Goal: Check status: Check status

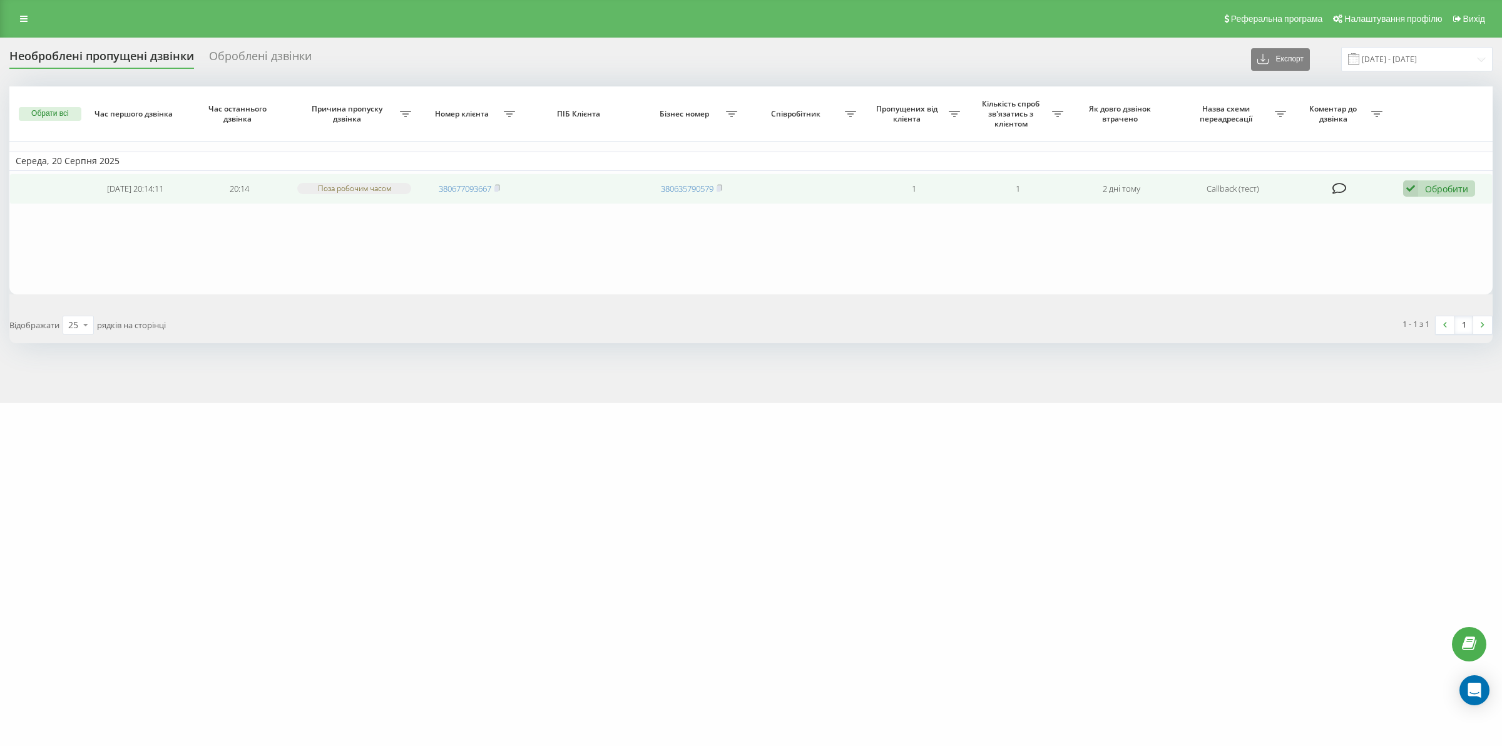
click at [1417, 185] on icon at bounding box center [1410, 188] width 15 height 17
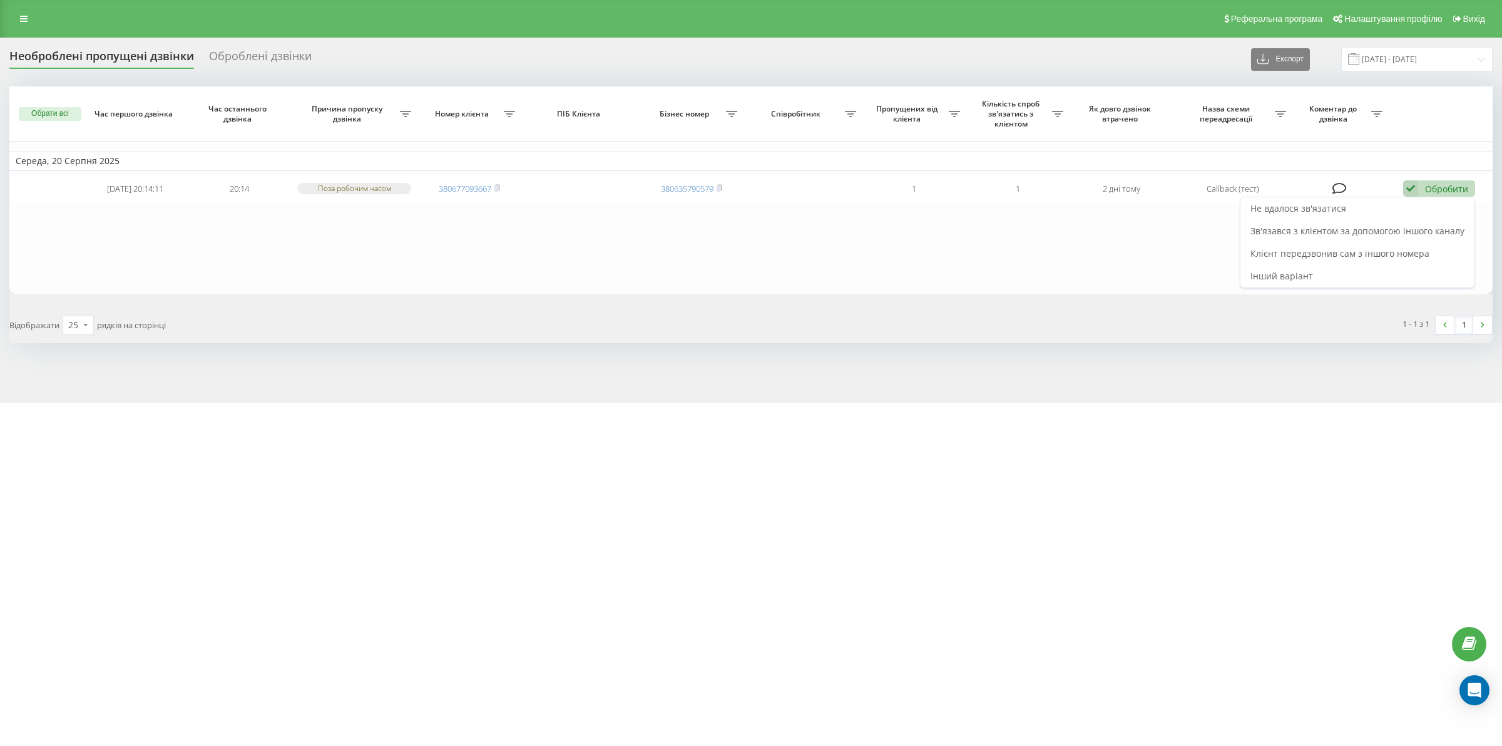
click at [1372, 252] on span "Клієнт передзвонив сам з іншого номера" at bounding box center [1340, 253] width 179 height 12
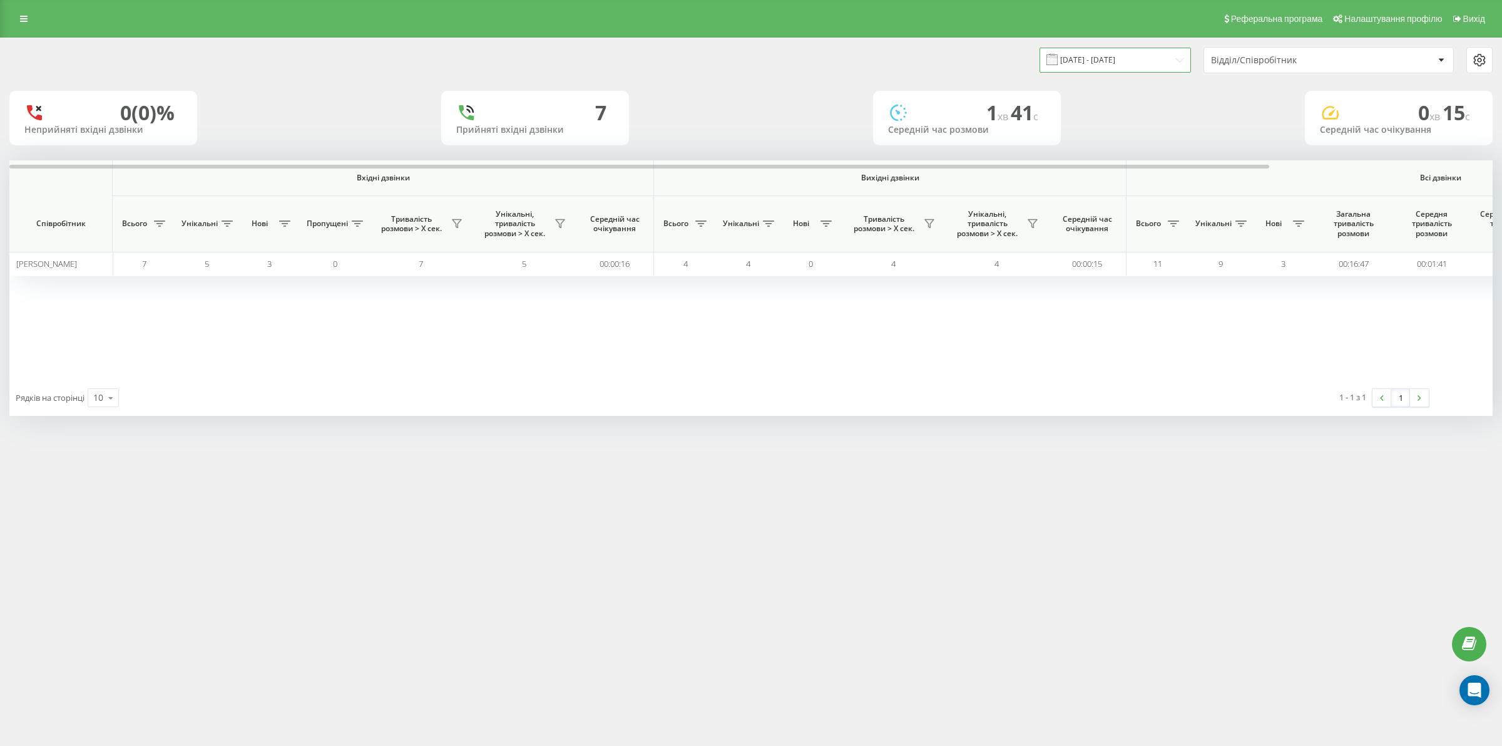
click at [1141, 64] on input "[DATE] - [DATE]" at bounding box center [1115, 60] width 151 height 24
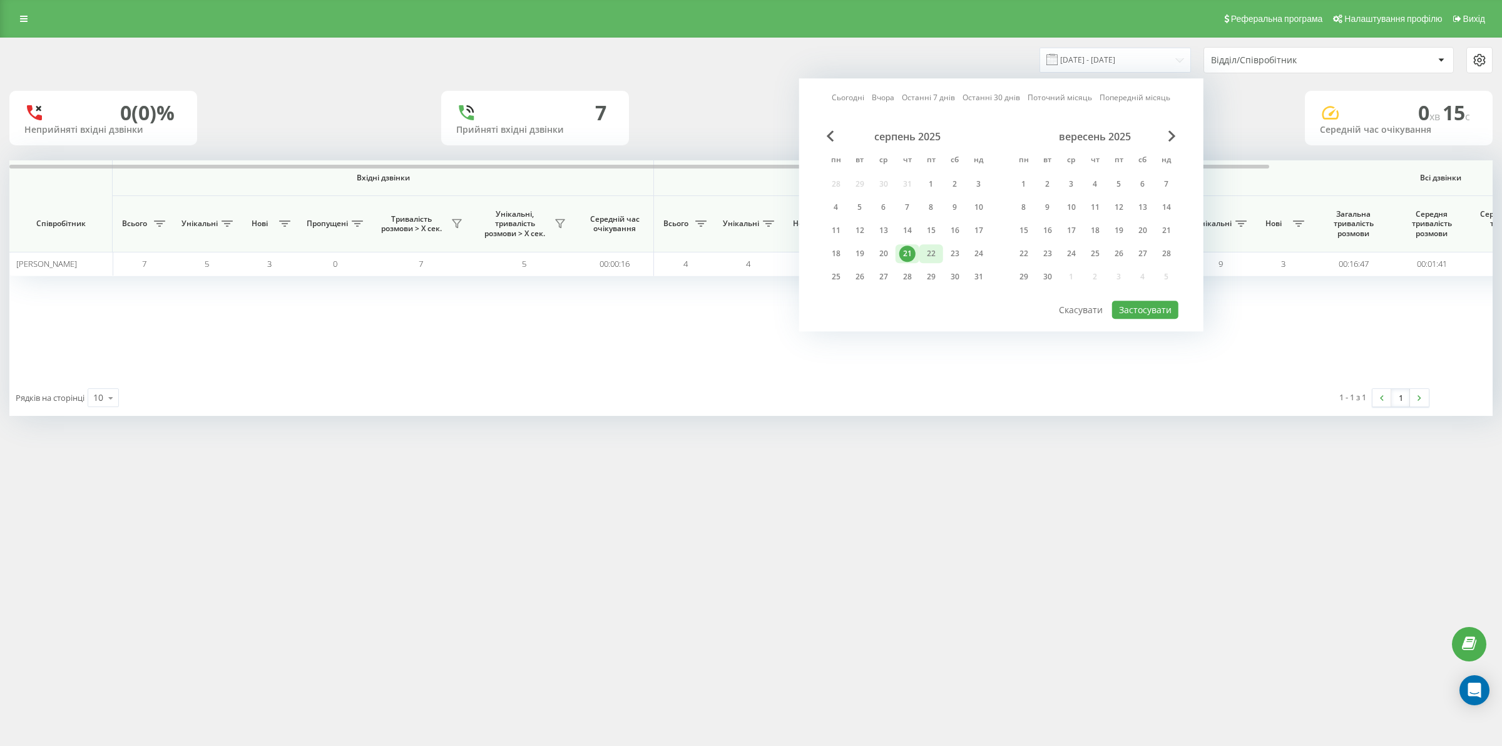
click at [931, 251] on div "22" at bounding box center [931, 253] width 16 height 16
click at [1119, 300] on button "Застосувати" at bounding box center [1145, 309] width 66 height 18
type input "[DATE] - [DATE]"
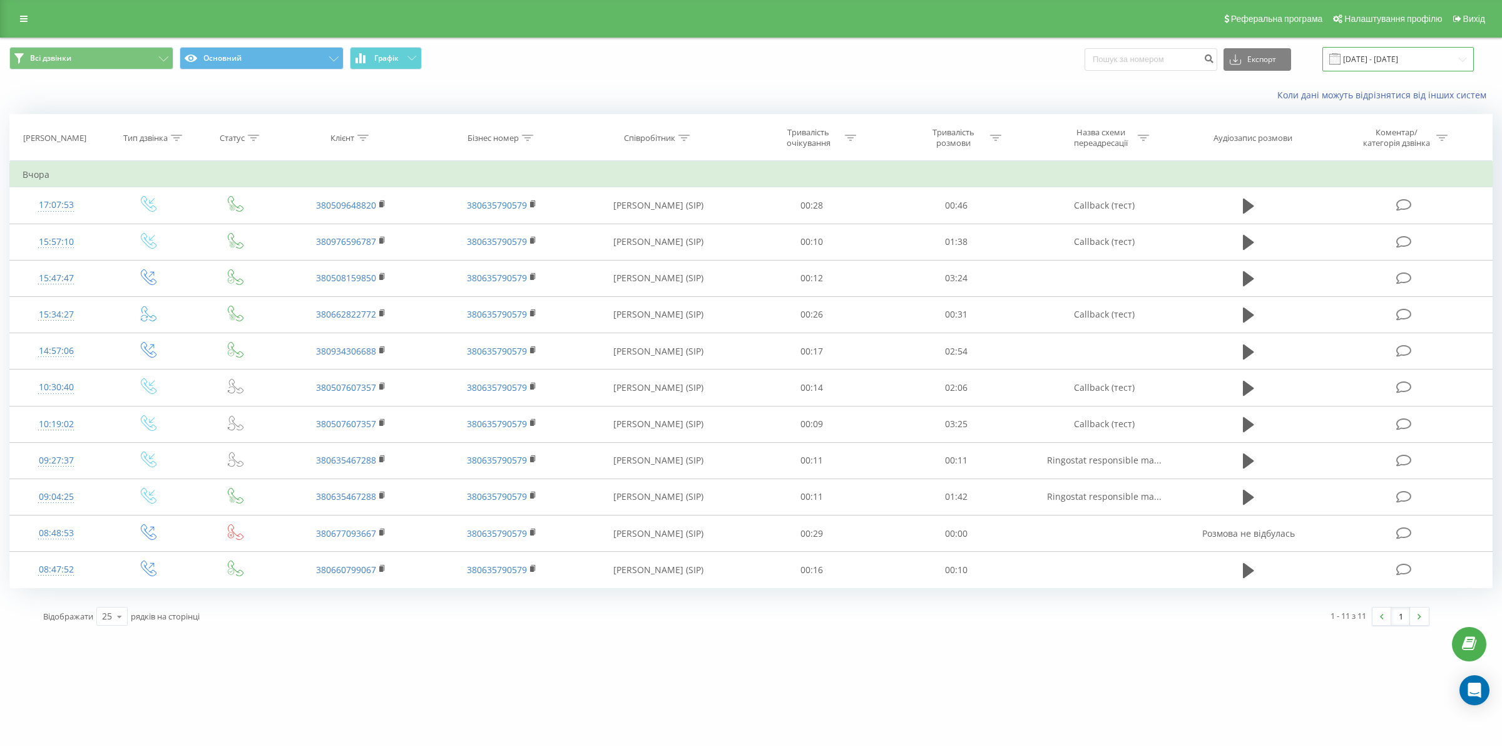
click at [1395, 61] on input "[DATE] - [DATE]" at bounding box center [1398, 59] width 151 height 24
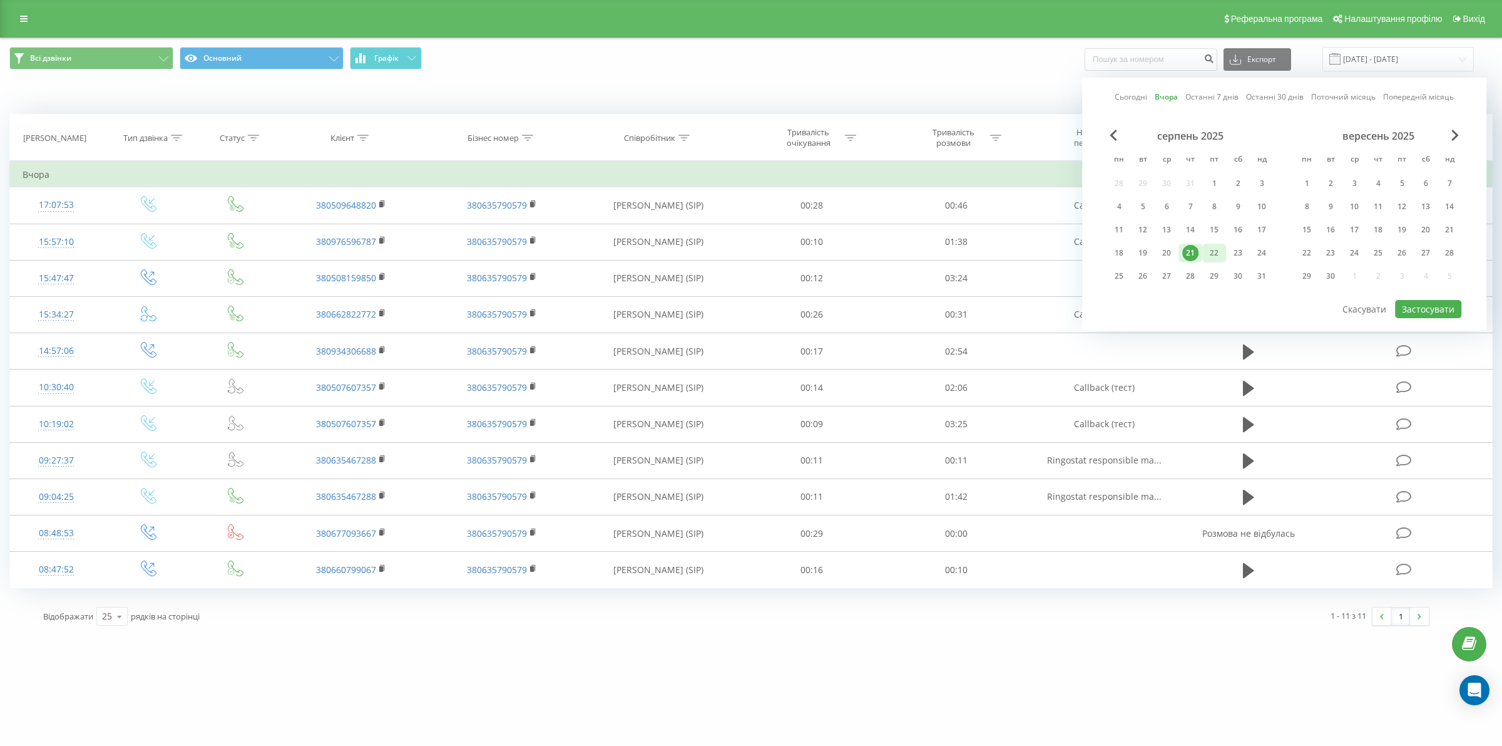
click at [1215, 252] on div "22" at bounding box center [1214, 253] width 16 height 16
click at [1426, 300] on button "Застосувати" at bounding box center [1428, 309] width 66 height 18
type input "[DATE] - [DATE]"
